Goal: Task Accomplishment & Management: Manage account settings

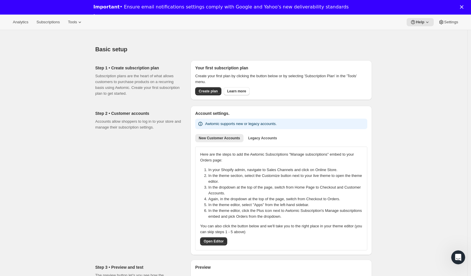
click at [463, 7] on polygon "Close" at bounding box center [461, 6] width 3 height 3
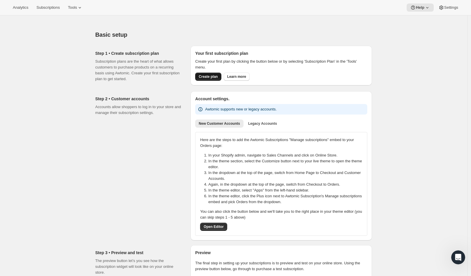
click at [205, 75] on span "Create plan" at bounding box center [208, 76] width 19 height 5
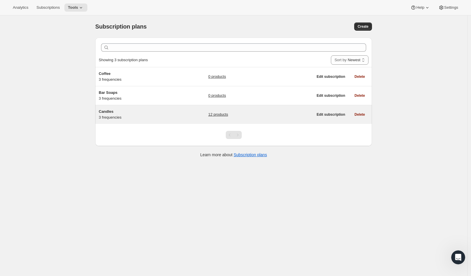
click at [222, 113] on link "12 products" at bounding box center [218, 114] width 20 height 6
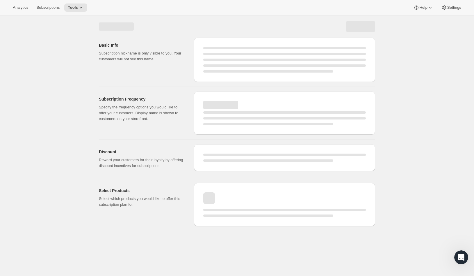
select select "WEEK"
select select "MONTH"
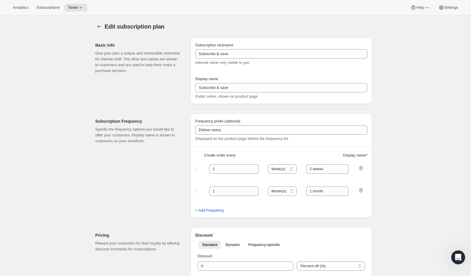
type input "Candles"
type input "Subscribe & Save"
type input "1"
select select "MONTH"
type input "Month"
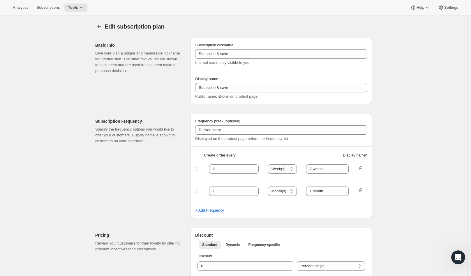
type input "2"
type input "2 Months"
select select "MONTH"
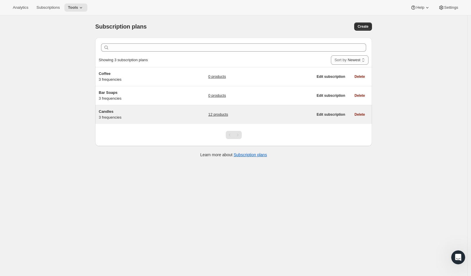
click at [218, 114] on link "12 products" at bounding box center [218, 114] width 20 height 6
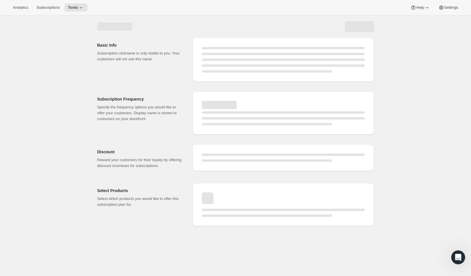
select select "WEEK"
select select "MONTH"
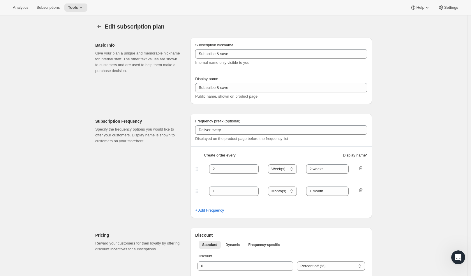
type input "Candles"
type input "Subscribe & Save"
type input "1"
type input "Month"
type input "2"
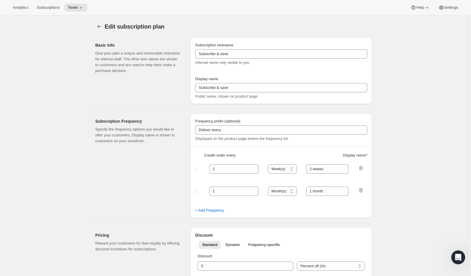
type input "2 Months"
select select "MONTH"
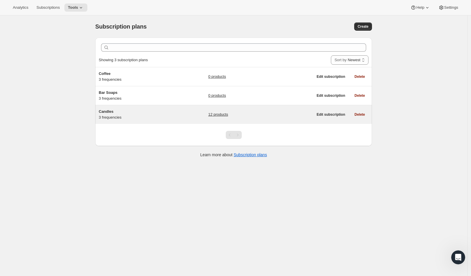
click at [218, 114] on link "12 products" at bounding box center [218, 114] width 20 height 6
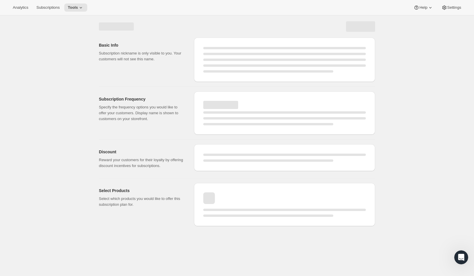
select select "WEEK"
select select "MONTH"
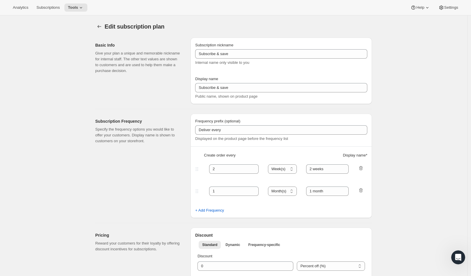
type input "Candles"
type input "Subscribe & Save"
type input "1"
type input "Month"
type input "2"
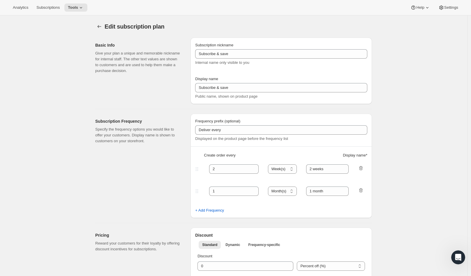
type input "2 Months"
select select "MONTH"
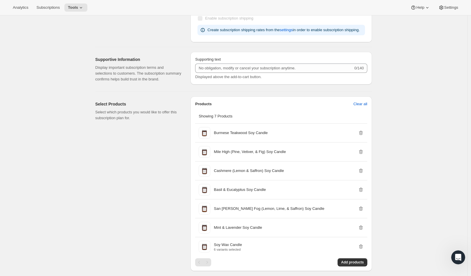
scroll to position [364, 0]
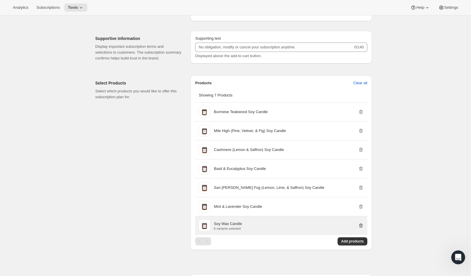
click at [362, 224] on icon "button" at bounding box center [361, 225] width 6 height 6
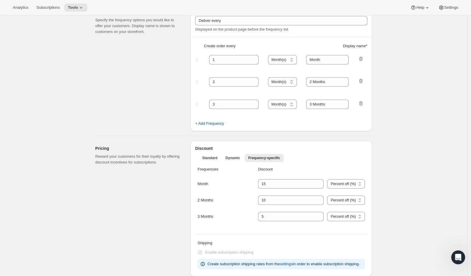
scroll to position [0, 0]
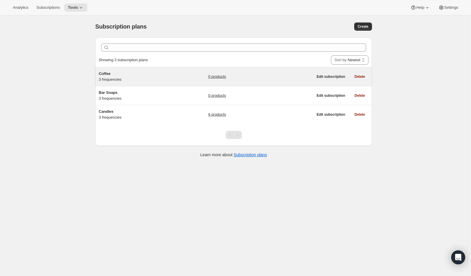
click at [223, 76] on link "0 products" at bounding box center [217, 77] width 18 height 6
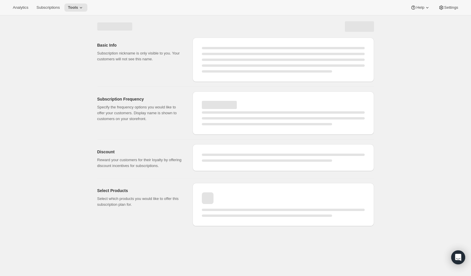
select select "WEEK"
select select "MONTH"
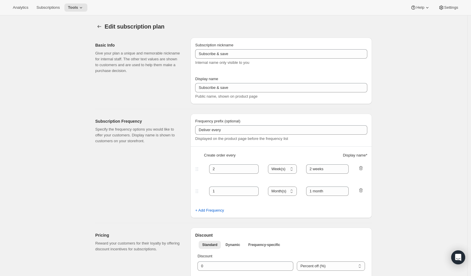
type input "Coffee"
type input "Subscribe & Save"
type input "2 Weeks"
type input "Month"
select select "MONTH"
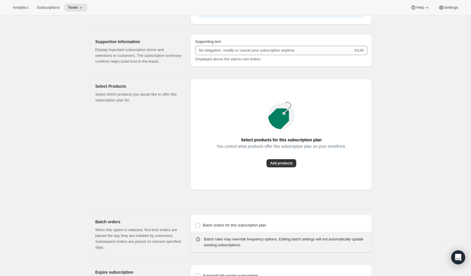
scroll to position [364, 0]
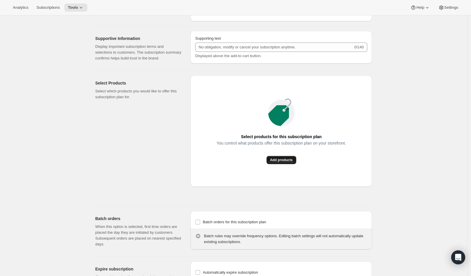
click at [280, 160] on span "Add products" at bounding box center [281, 159] width 23 height 5
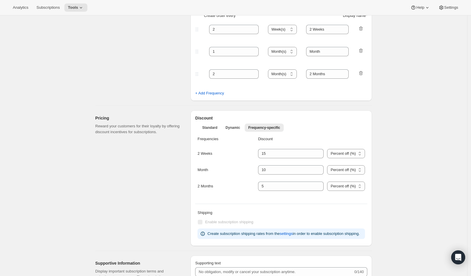
scroll to position [0, 0]
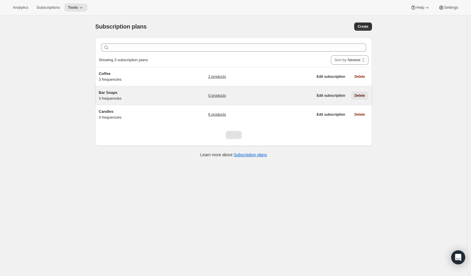
click at [358, 94] on span "Delete" at bounding box center [359, 95] width 10 height 5
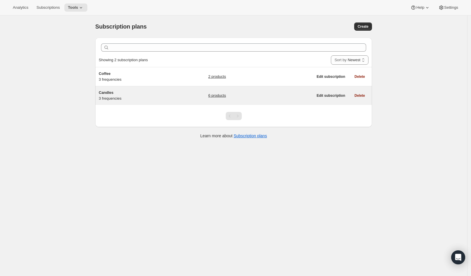
click at [216, 95] on link "6 products" at bounding box center [217, 96] width 18 height 6
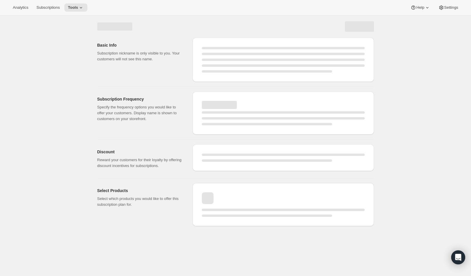
select select "WEEK"
select select "MONTH"
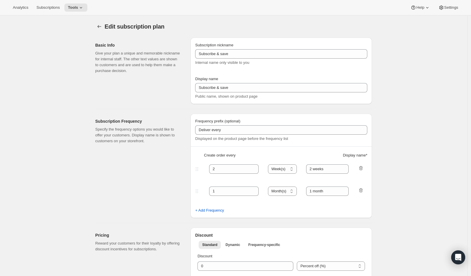
type input "Candles"
type input "Subscribe & Save"
type input "1"
select select "MONTH"
type input "Month"
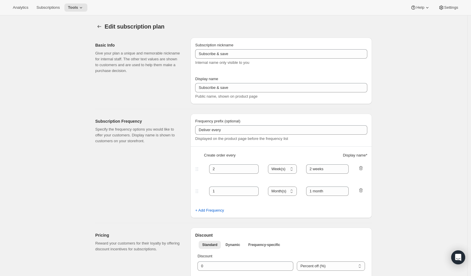
type input "2"
type input "2 Months"
select select "MONTH"
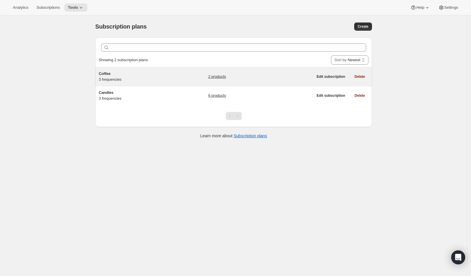
click at [219, 76] on link "2 products" at bounding box center [217, 77] width 18 height 6
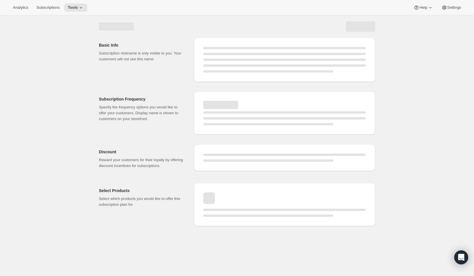
select select "WEEK"
select select "MONTH"
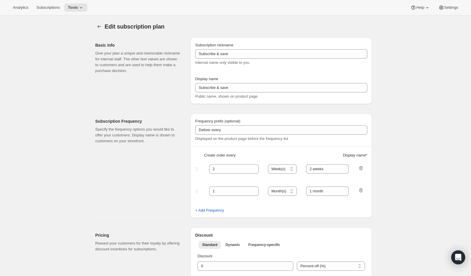
type input "Coffee"
type input "Subscribe & Save"
type input "2 Weeks"
type input "Month"
select select "MONTH"
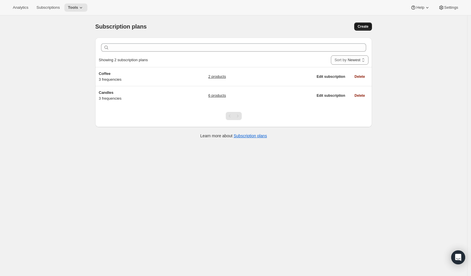
click at [361, 26] on span "Create" at bounding box center [362, 26] width 11 height 5
select select "WEEK"
select select "MONTH"
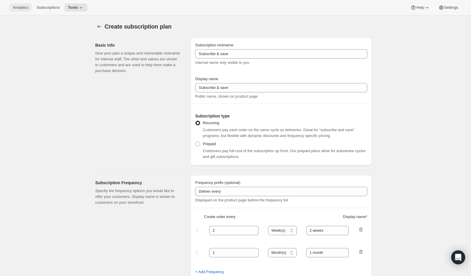
click at [22, 10] on button "Analytics" at bounding box center [20, 7] width 22 height 8
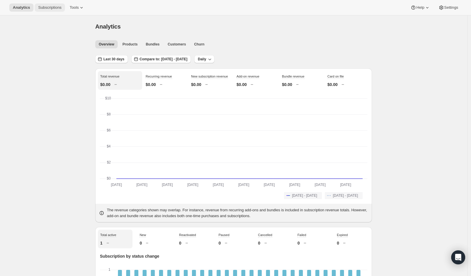
click at [55, 9] on span "Subscriptions" at bounding box center [49, 7] width 23 height 5
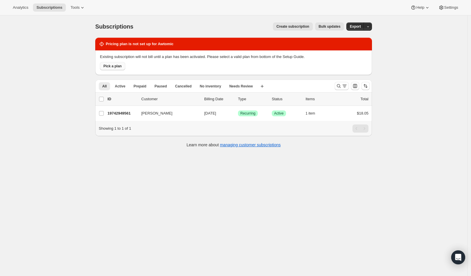
click at [115, 65] on span "Pick a plan" at bounding box center [112, 66] width 18 height 5
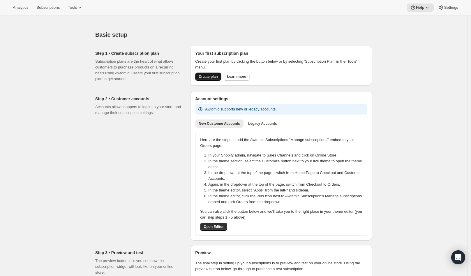
click at [211, 76] on span "Create plan" at bounding box center [208, 76] width 19 height 5
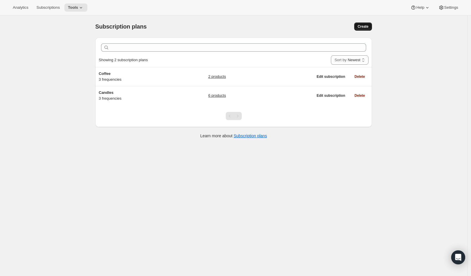
click at [367, 25] on span "Create" at bounding box center [362, 26] width 11 height 5
select select "WEEK"
select select "MONTH"
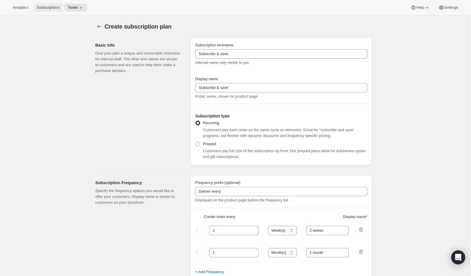
click at [43, 10] on button "Subscriptions" at bounding box center [48, 7] width 30 height 8
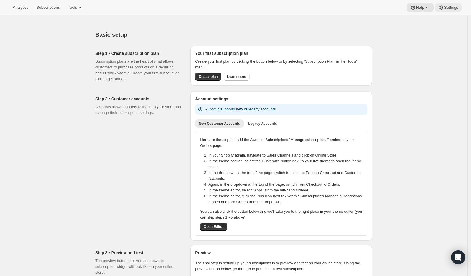
click at [450, 10] on button "Settings" at bounding box center [448, 7] width 27 height 8
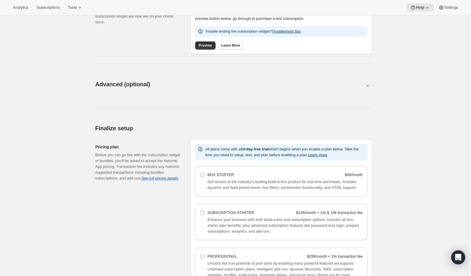
scroll to position [327, 0]
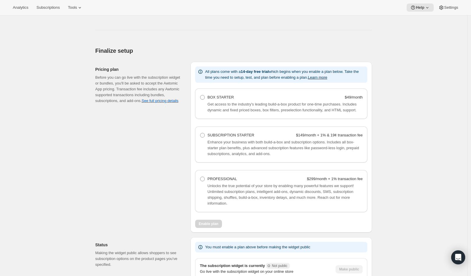
drag, startPoint x: 203, startPoint y: 97, endPoint x: 222, endPoint y: 102, distance: 19.4
click at [203, 97] on span at bounding box center [202, 97] width 5 height 5
click at [200, 95] on Starter "BOX STARTER $49/month" at bounding box center [200, 95] width 0 height 0
radio Starter "true"
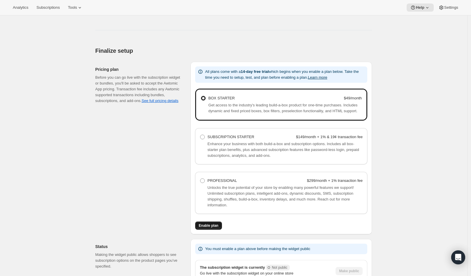
click at [208, 224] on span "Enable plan" at bounding box center [209, 225] width 20 height 5
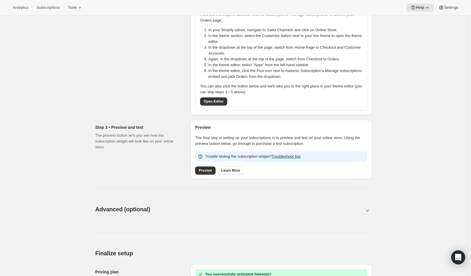
scroll to position [91, 0]
